Goal: Information Seeking & Learning: Check status

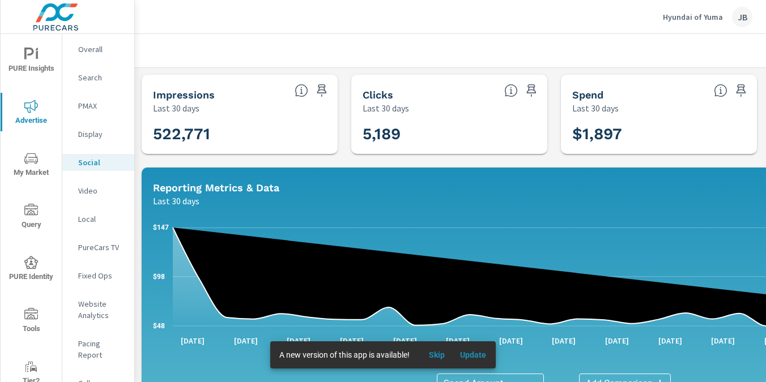
click at [697, 15] on p "Hyundai of Yuma" at bounding box center [693, 17] width 60 height 10
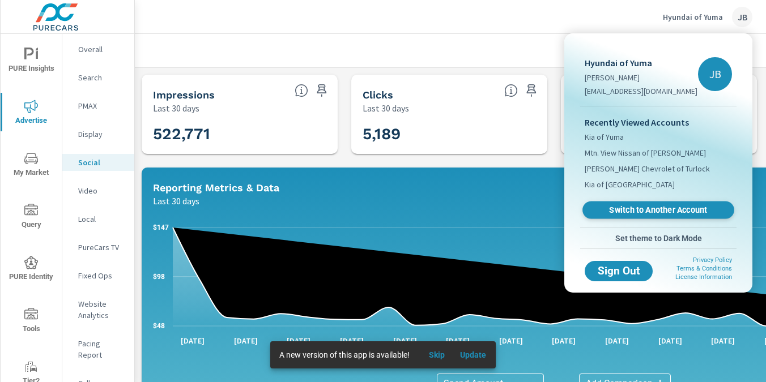
click at [657, 210] on span "Switch to Another Account" at bounding box center [658, 210] width 139 height 11
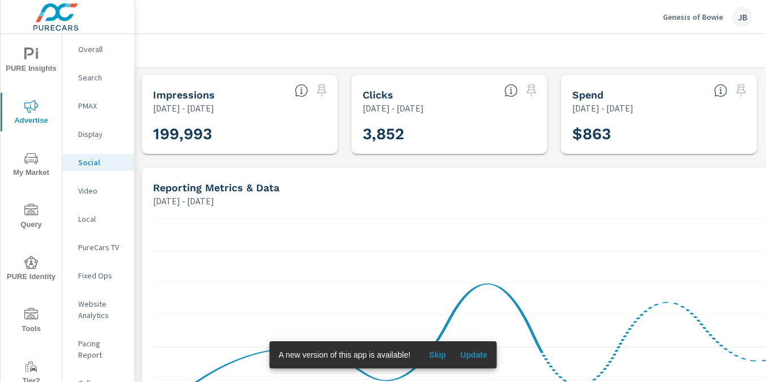
click at [307, 25] on div "Genesis of Bowie JB" at bounding box center [450, 16] width 604 height 33
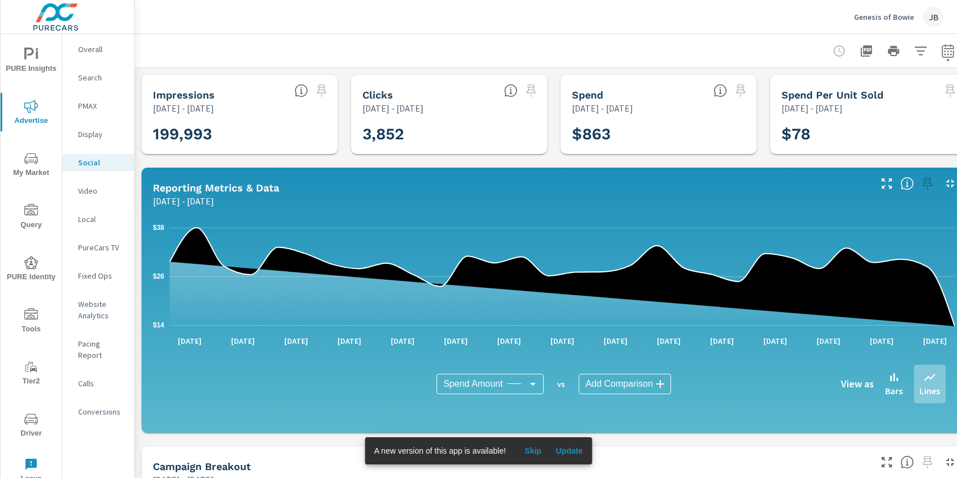
click at [27, 382] on icon "nav menu" at bounding box center [31, 419] width 14 height 11
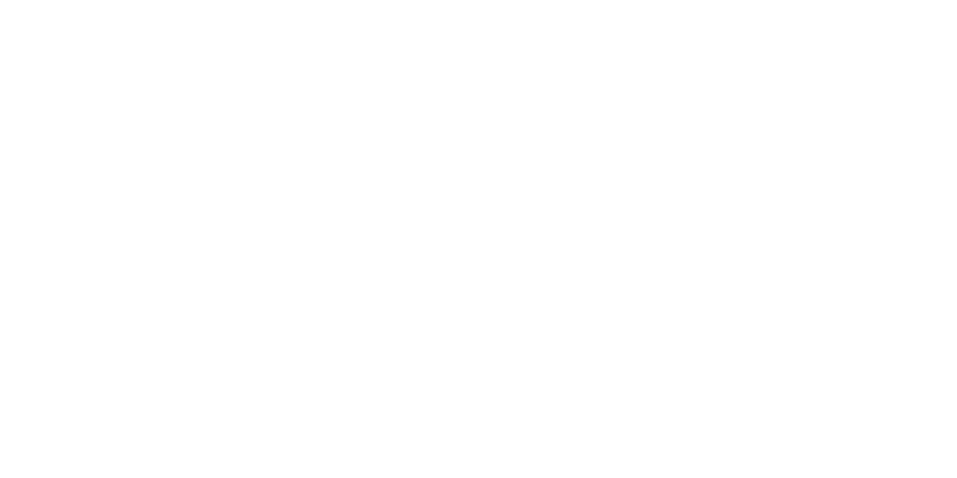
click at [26, 0] on html at bounding box center [478, 0] width 957 height 0
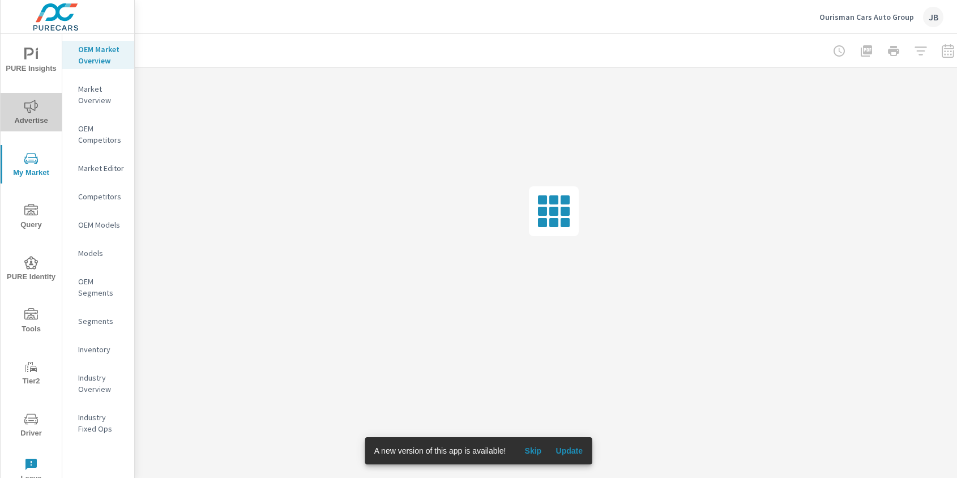
click at [36, 105] on icon "nav menu" at bounding box center [31, 107] width 14 height 14
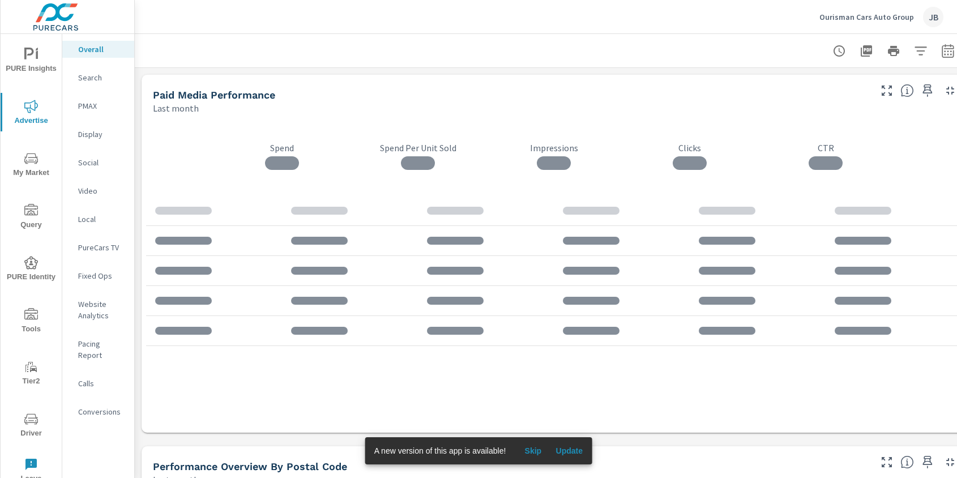
click at [44, 123] on span "Advertise" at bounding box center [31, 114] width 54 height 28
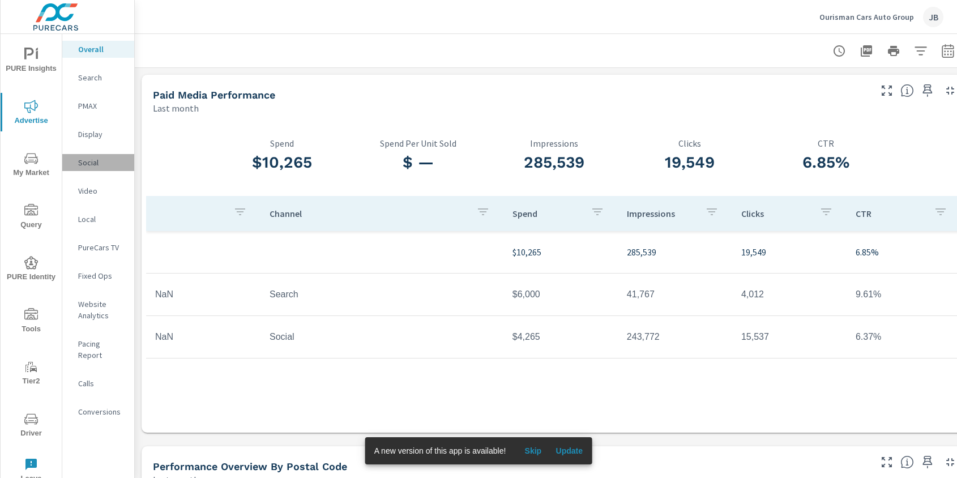
click at [90, 161] on p "Social" at bounding box center [101, 162] width 47 height 11
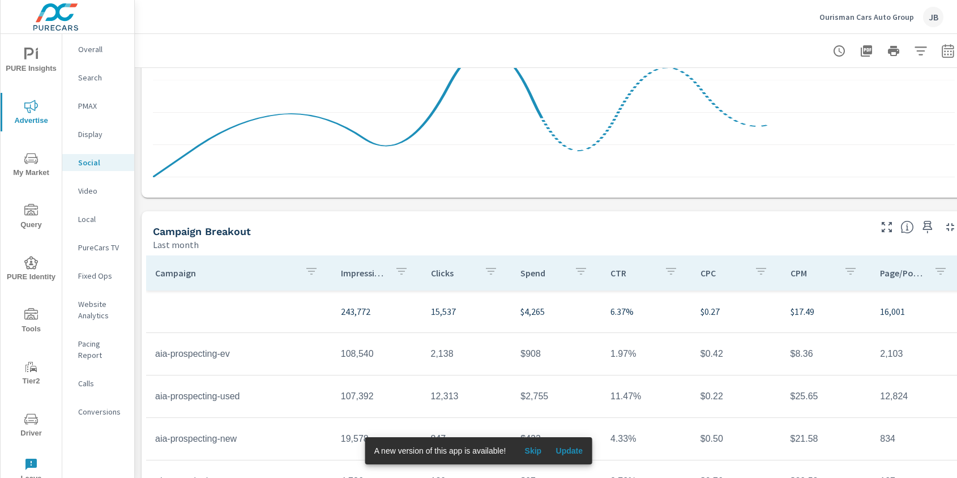
scroll to position [308, 0]
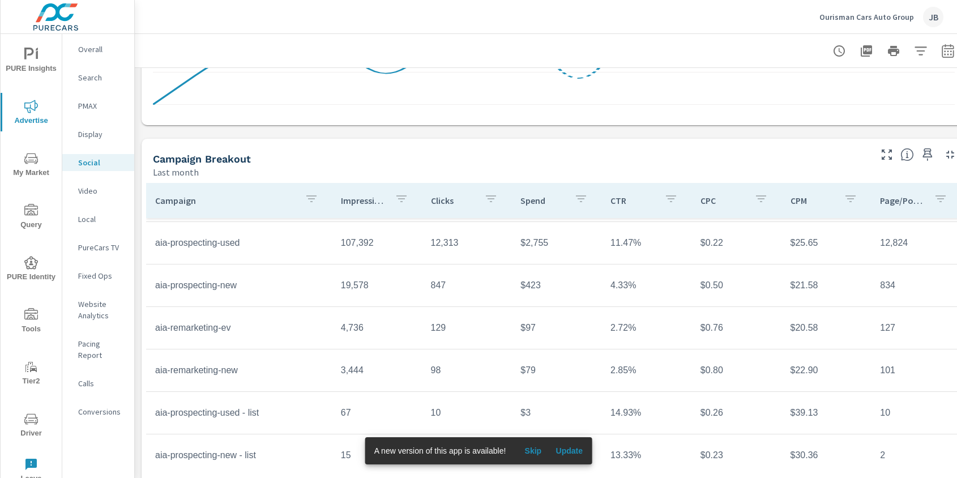
scroll to position [100, 0]
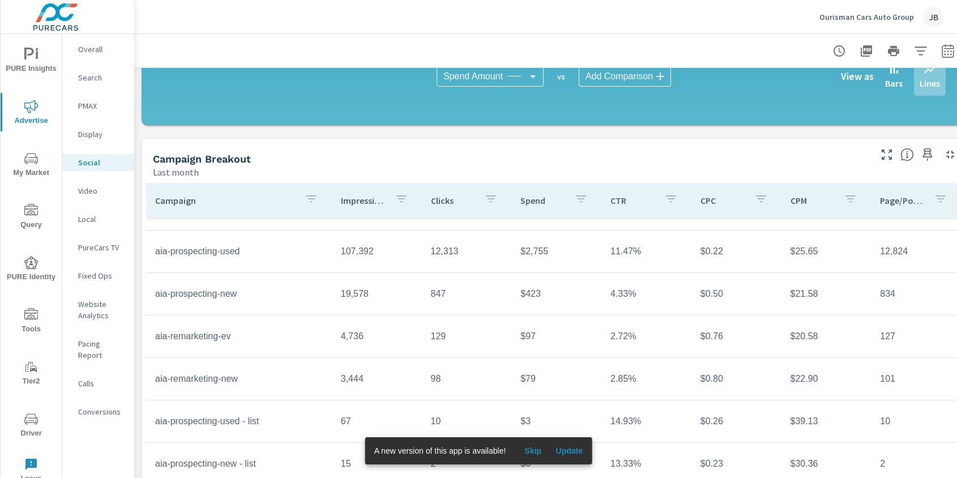
scroll to position [39, 0]
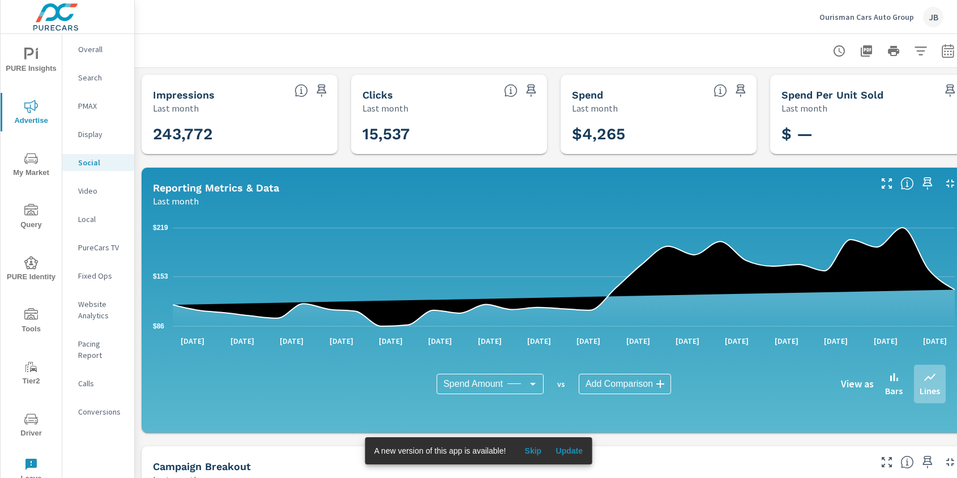
scroll to position [39, 0]
click at [885, 17] on p "Ourisman Cars Auto Group" at bounding box center [867, 17] width 95 height 10
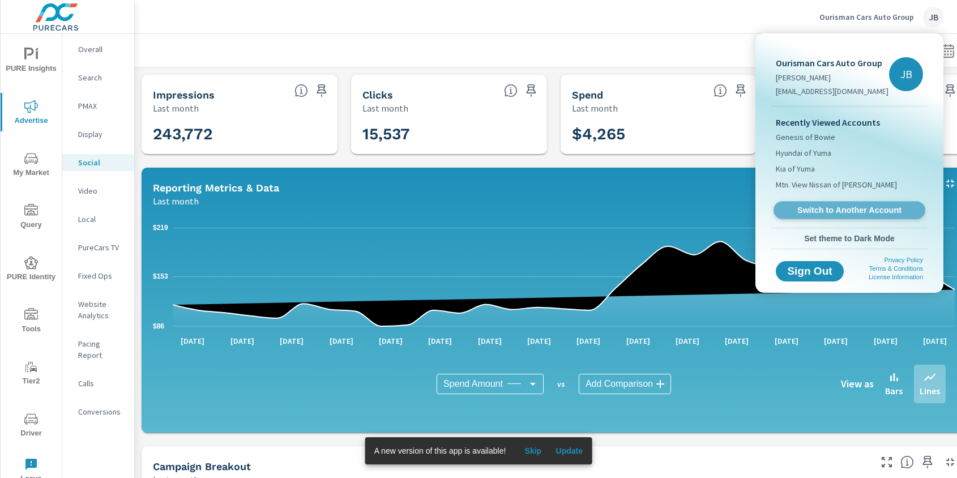
click at [819, 205] on span "Switch to Another Account" at bounding box center [849, 210] width 139 height 11
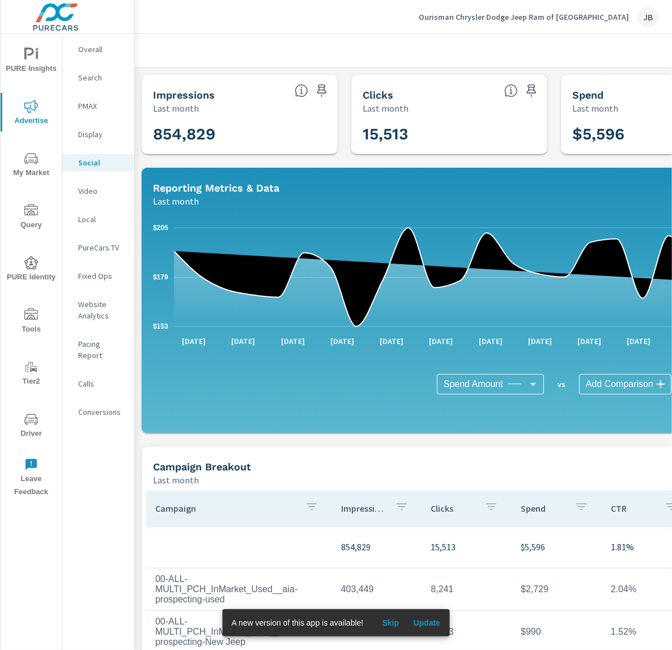
click at [95, 77] on p "Search" at bounding box center [101, 77] width 47 height 11
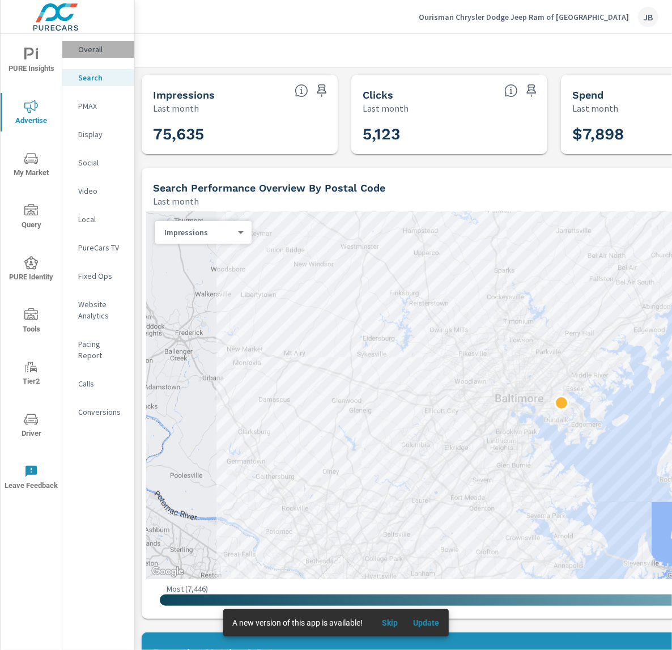
click at [96, 50] on p "Overall" at bounding box center [101, 49] width 47 height 11
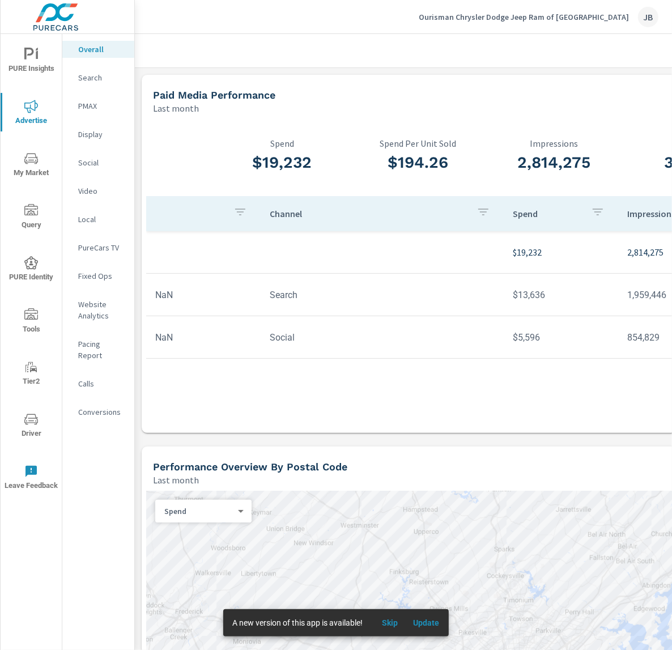
click at [98, 82] on p "Search" at bounding box center [101, 77] width 47 height 11
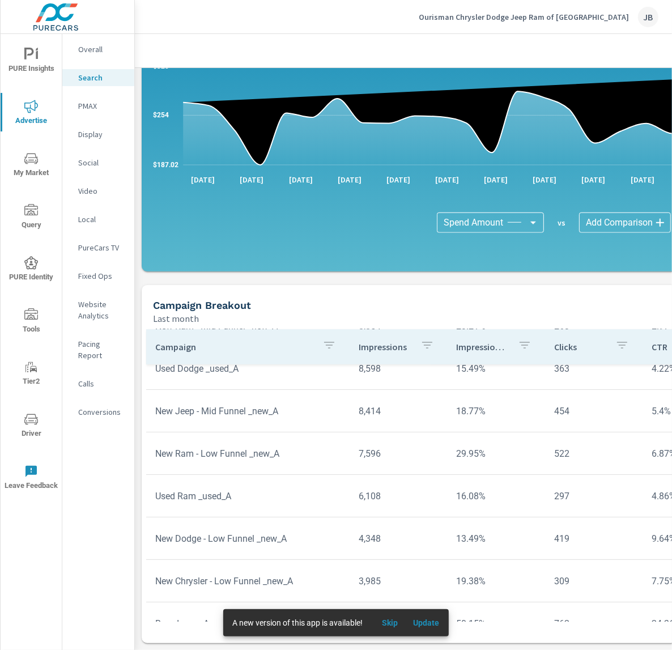
scroll to position [196, 0]
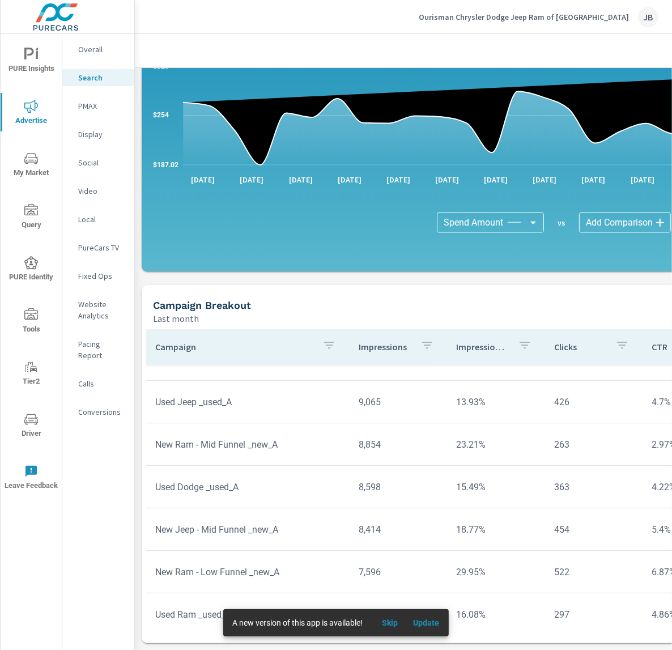
scroll to position [59, 0]
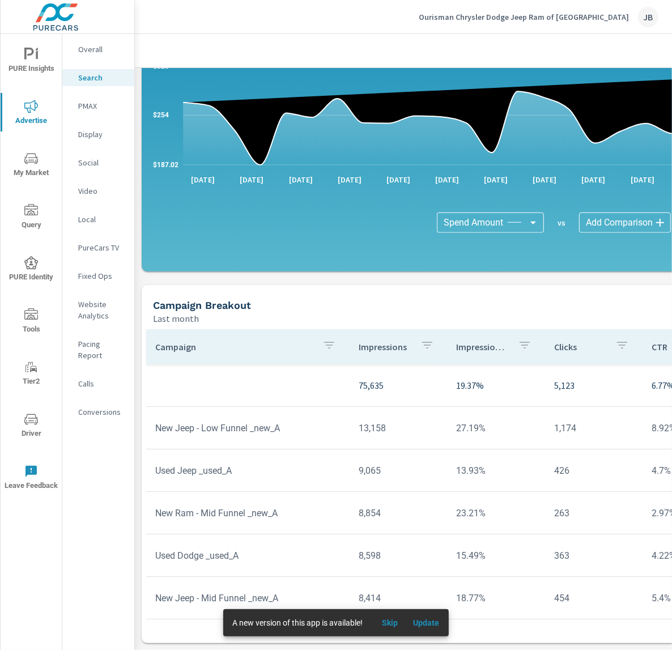
click at [91, 107] on p "PMAX" at bounding box center [101, 105] width 47 height 11
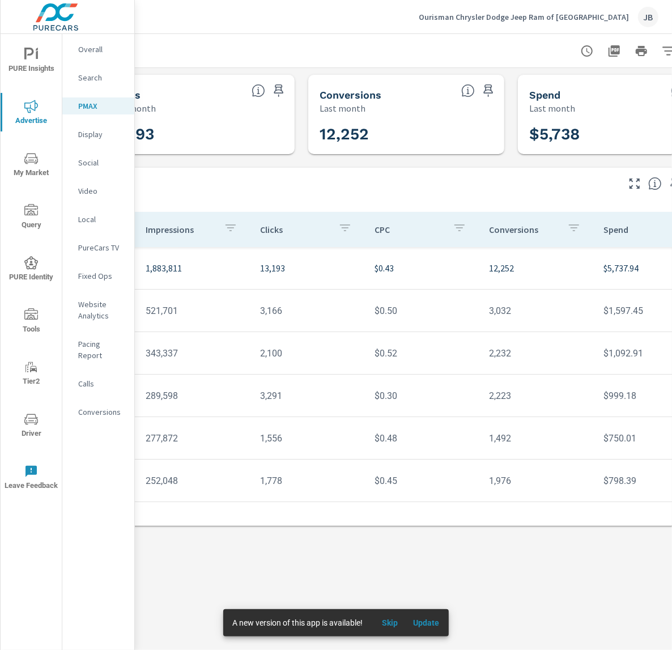
scroll to position [0, 253]
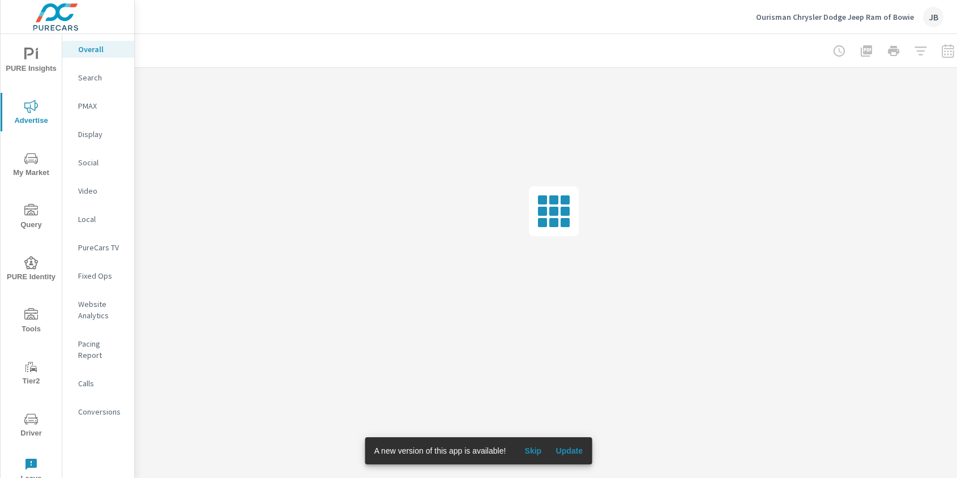
click at [99, 136] on p "Display" at bounding box center [101, 134] width 47 height 11
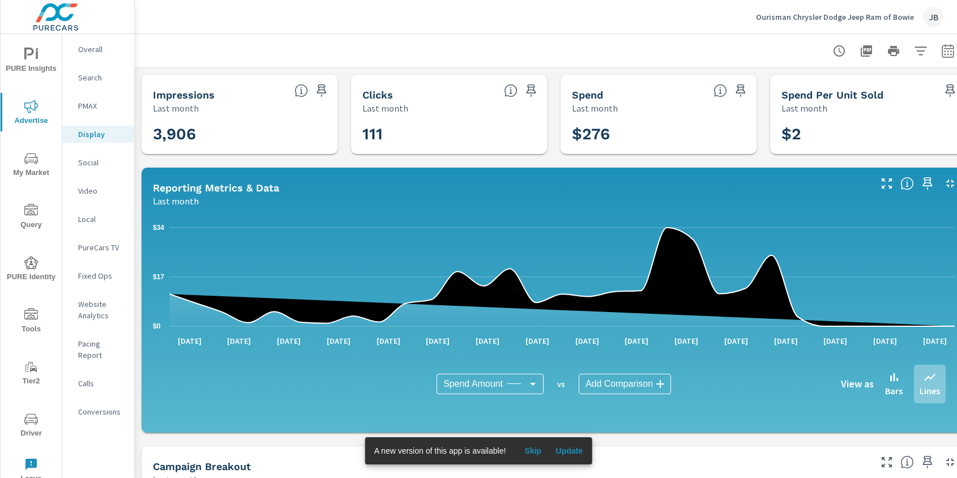
click at [944, 53] on icon "button" at bounding box center [947, 52] width 7 height 5
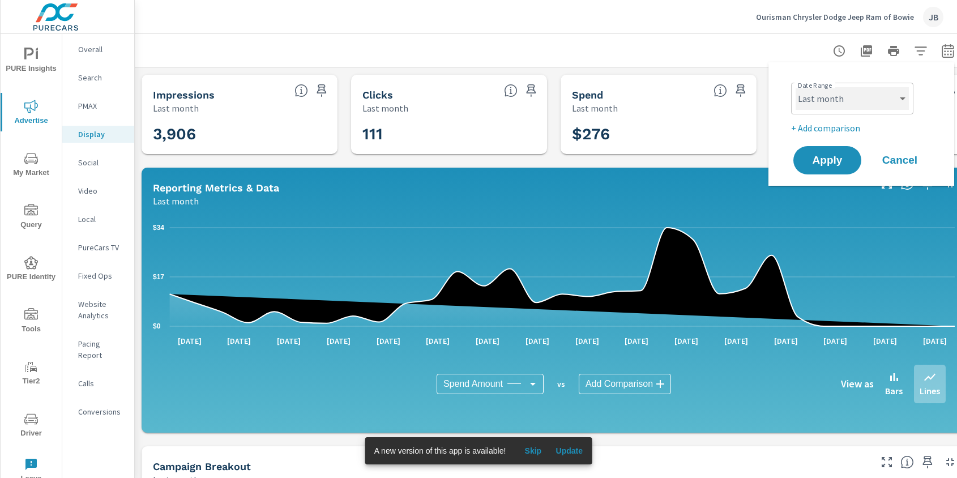
click at [811, 107] on select "Custom Yesterday Last week Last 7 days Last 14 days Last 30 days Last 45 days L…" at bounding box center [852, 98] width 113 height 23
select select "Month to date"
click at [813, 161] on span "Apply" at bounding box center [827, 160] width 46 height 11
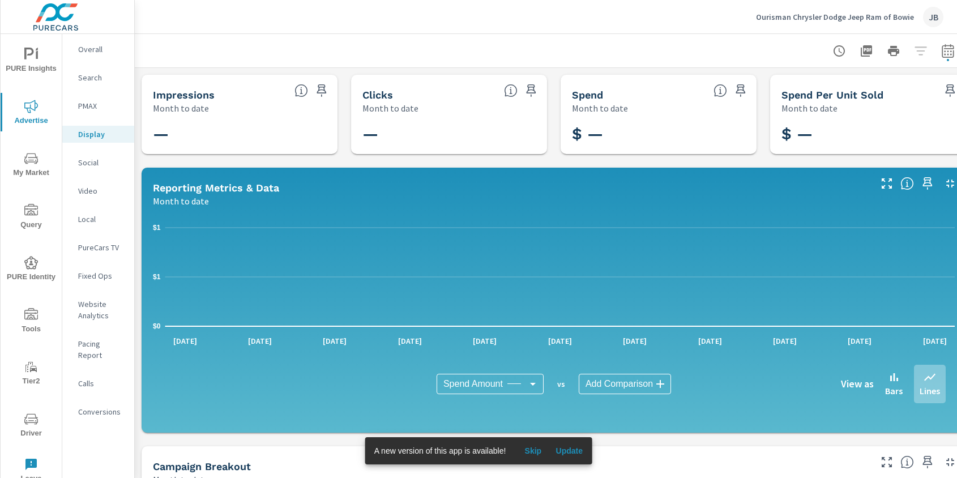
click at [86, 160] on p "Social" at bounding box center [101, 162] width 47 height 11
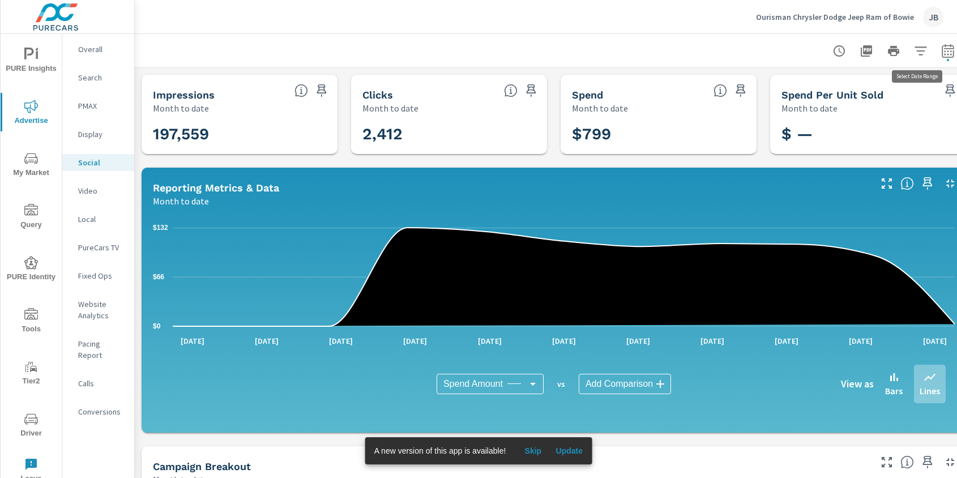
click at [945, 52] on icon "button" at bounding box center [949, 51] width 14 height 14
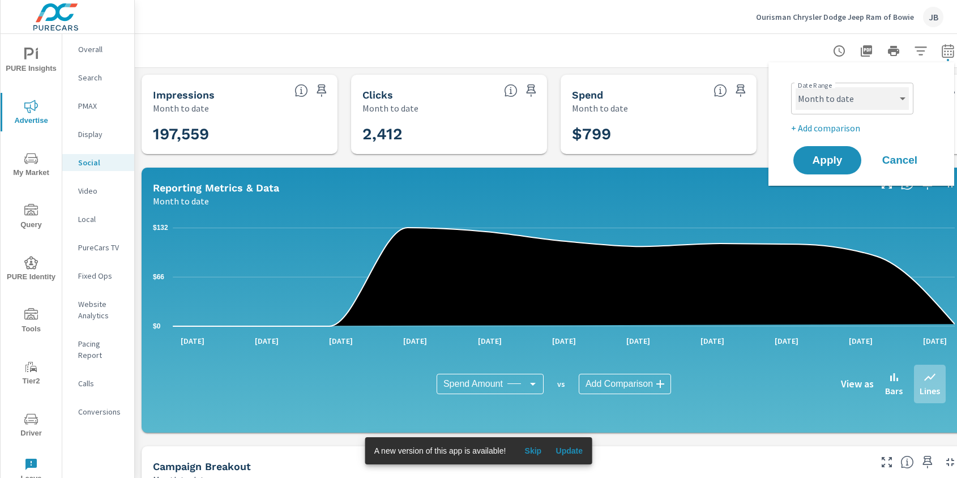
click at [863, 96] on select "Custom Yesterday Last week Last 7 days Last 14 days Last 30 days Last 45 days L…" at bounding box center [852, 98] width 113 height 23
select select "Last month"
click at [842, 156] on span "Apply" at bounding box center [827, 160] width 46 height 11
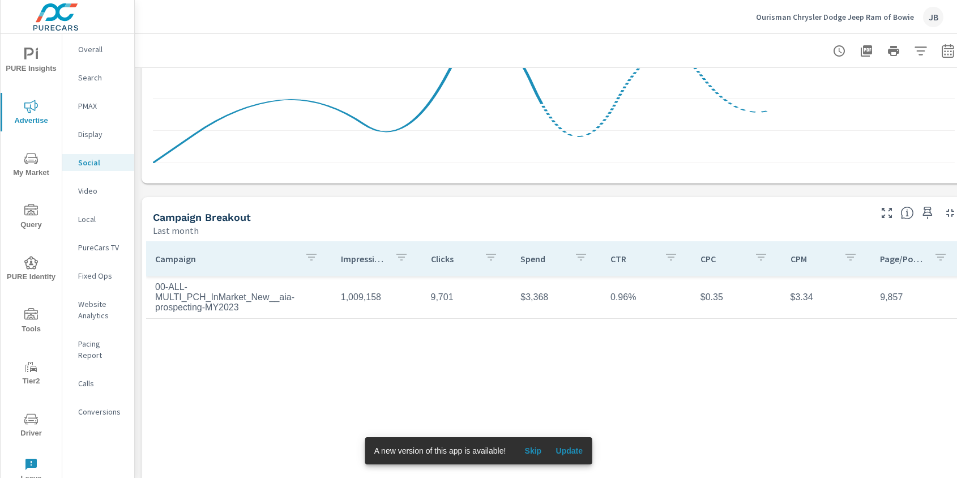
scroll to position [322, 0]
